Goal: Information Seeking & Learning: Learn about a topic

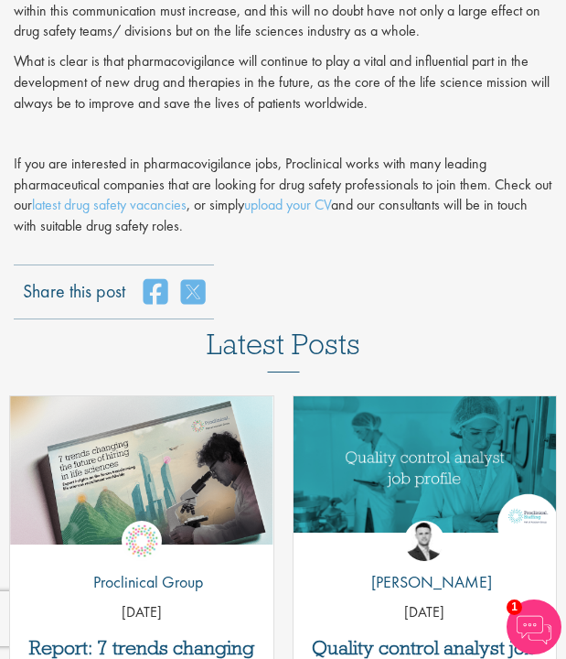
scroll to position [3238, 0]
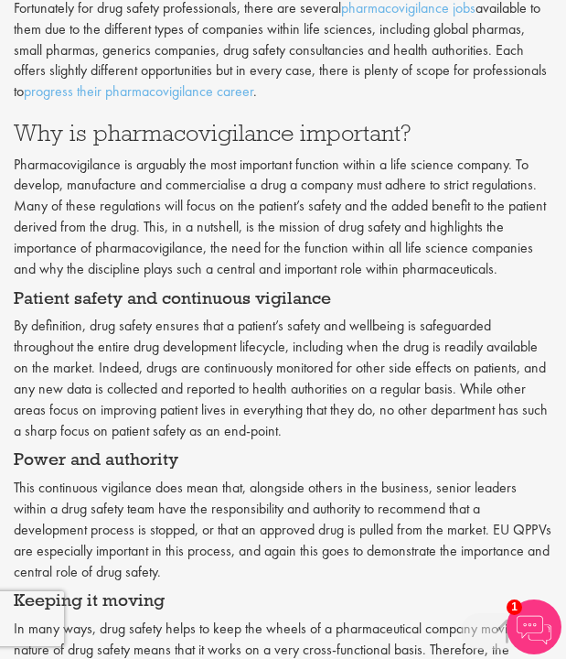
scroll to position [2340, 0]
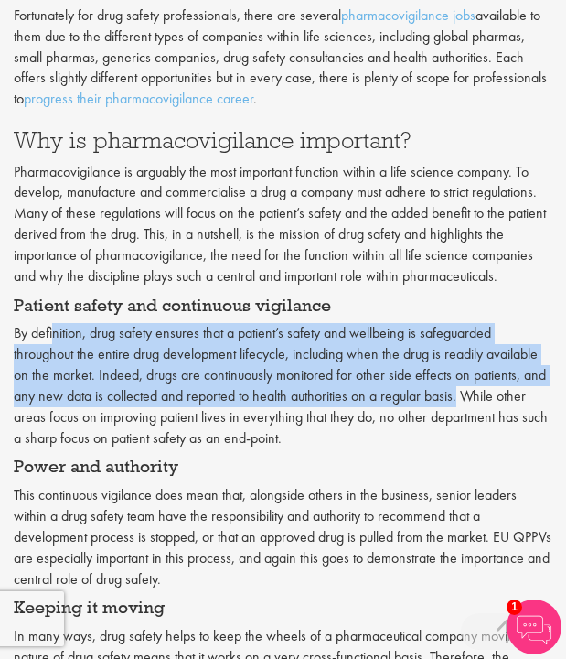
drag, startPoint x: 458, startPoint y: 335, endPoint x: 54, endPoint y: 272, distance: 409.3
click at [54, 323] on p "By definition, drug safety ensures that a patient’s safety and wellbeing is saf…" at bounding box center [283, 385] width 539 height 125
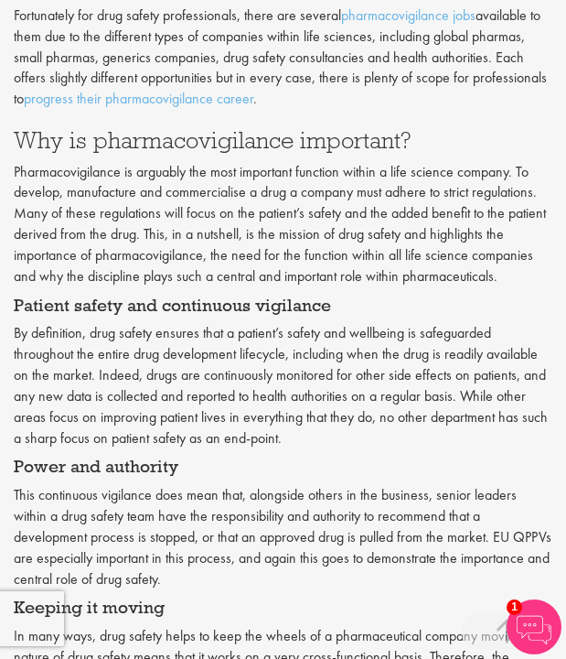
click at [47, 323] on p "By definition, drug safety ensures that a patient’s safety and wellbeing is saf…" at bounding box center [283, 385] width 539 height 125
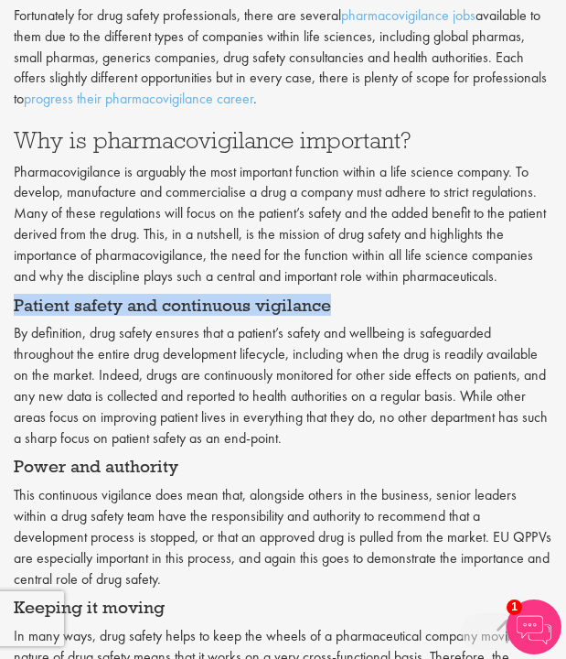
drag, startPoint x: 351, startPoint y: 244, endPoint x: 10, endPoint y: 240, distance: 341.3
copy h4 "Patient safety and continuous vigilance"
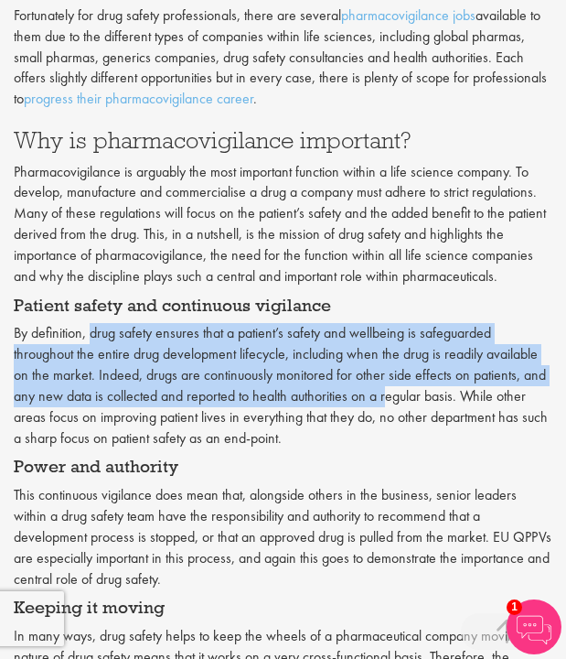
drag, startPoint x: 93, startPoint y: 274, endPoint x: 388, endPoint y: 324, distance: 298.7
click at [388, 324] on p "By definition, drug safety ensures that a patient’s safety and wellbeing is saf…" at bounding box center [283, 385] width 539 height 125
click at [299, 323] on p "By definition, drug safety ensures that a patient’s safety and wellbeing is saf…" at bounding box center [283, 385] width 539 height 125
drag, startPoint x: 91, startPoint y: 274, endPoint x: 461, endPoint y: 336, distance: 374.8
click at [461, 336] on p "By definition, drug safety ensures that a patient’s safety and wellbeing is saf…" at bounding box center [283, 385] width 539 height 125
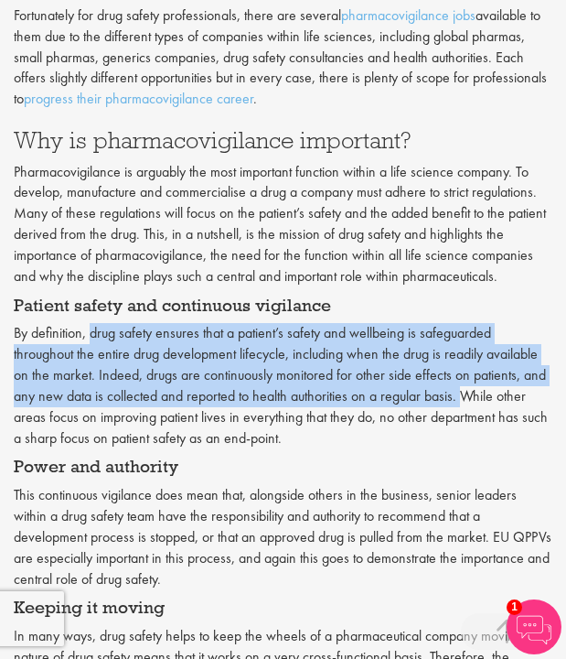
copy p "drug safety ensures that a patient’s safety and wellbeing is safeguarded throug…"
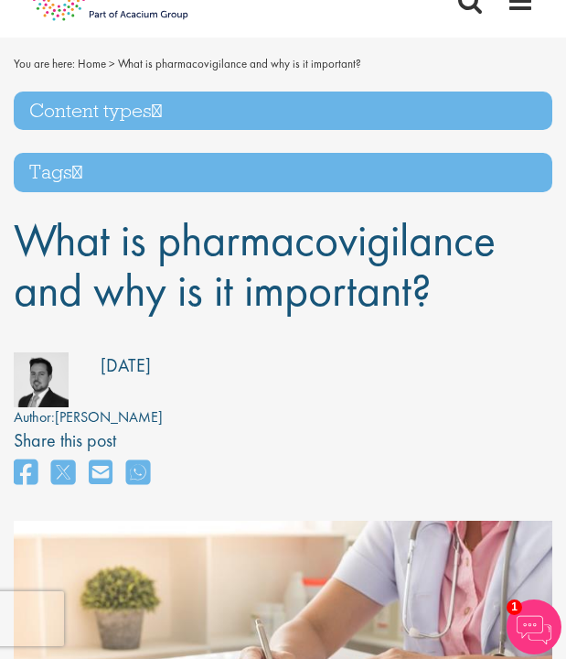
scroll to position [779, 0]
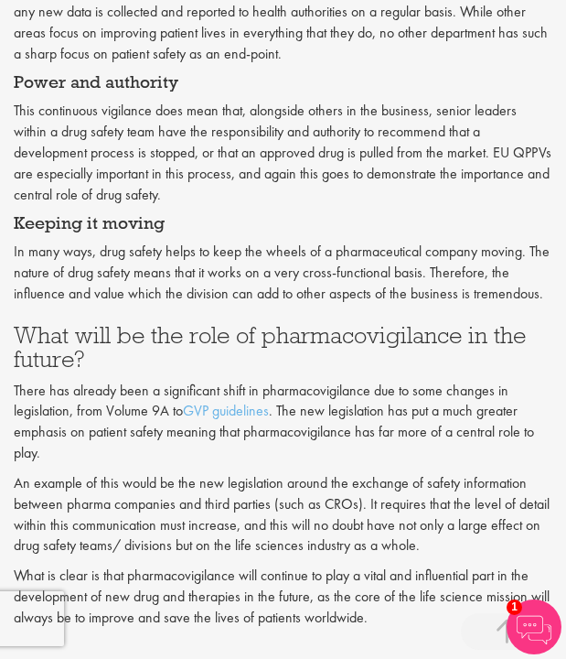
scroll to position [2722, 0]
